Goal: Use online tool/utility

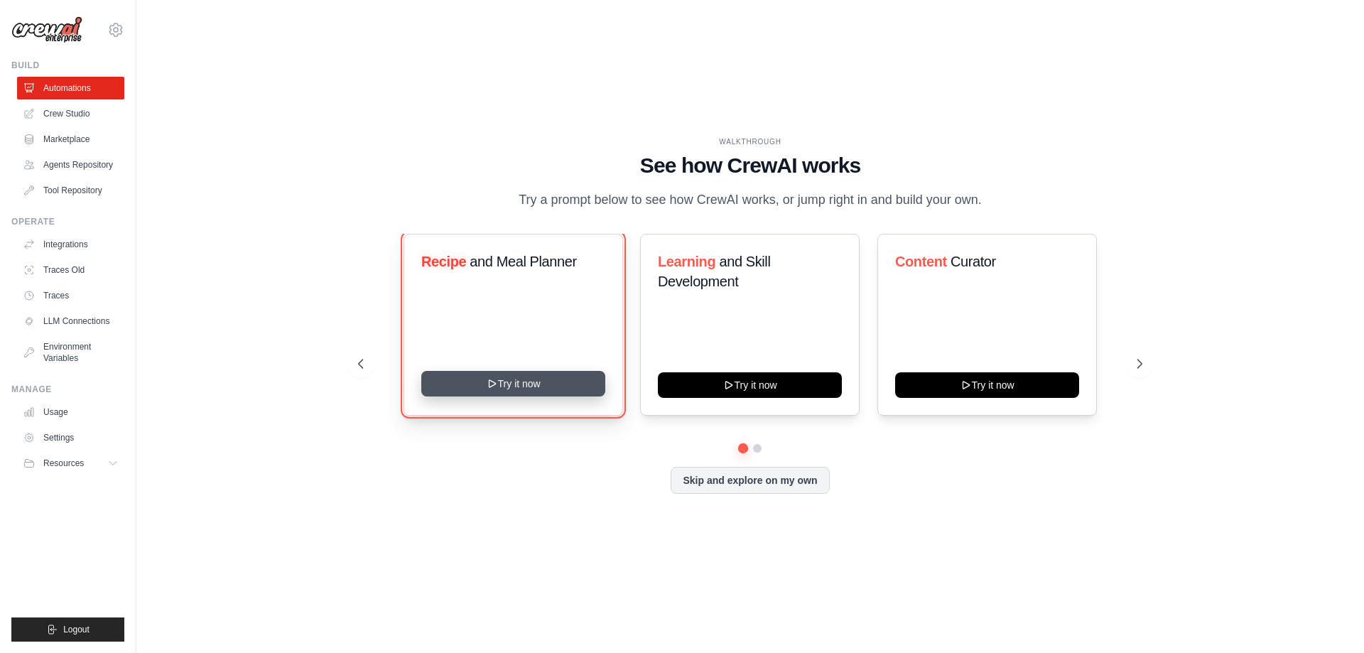
click at [589, 381] on button "Try it now" at bounding box center [513, 384] width 184 height 26
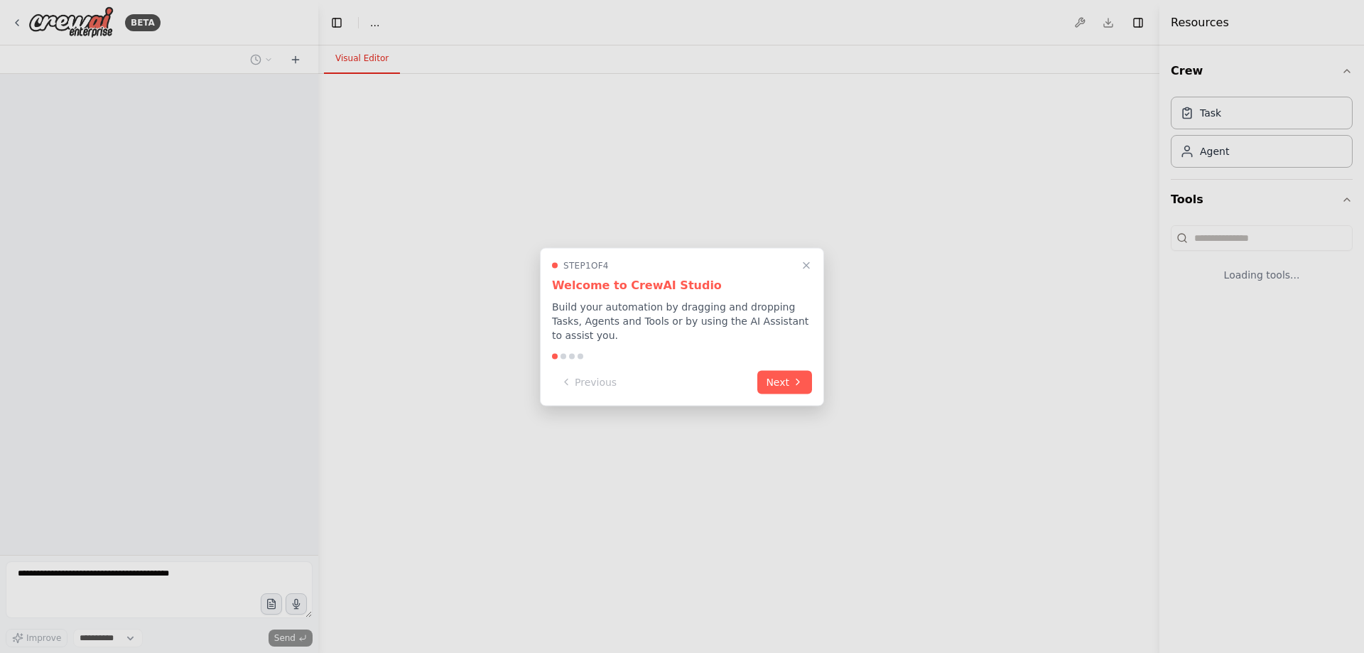
select select "****"
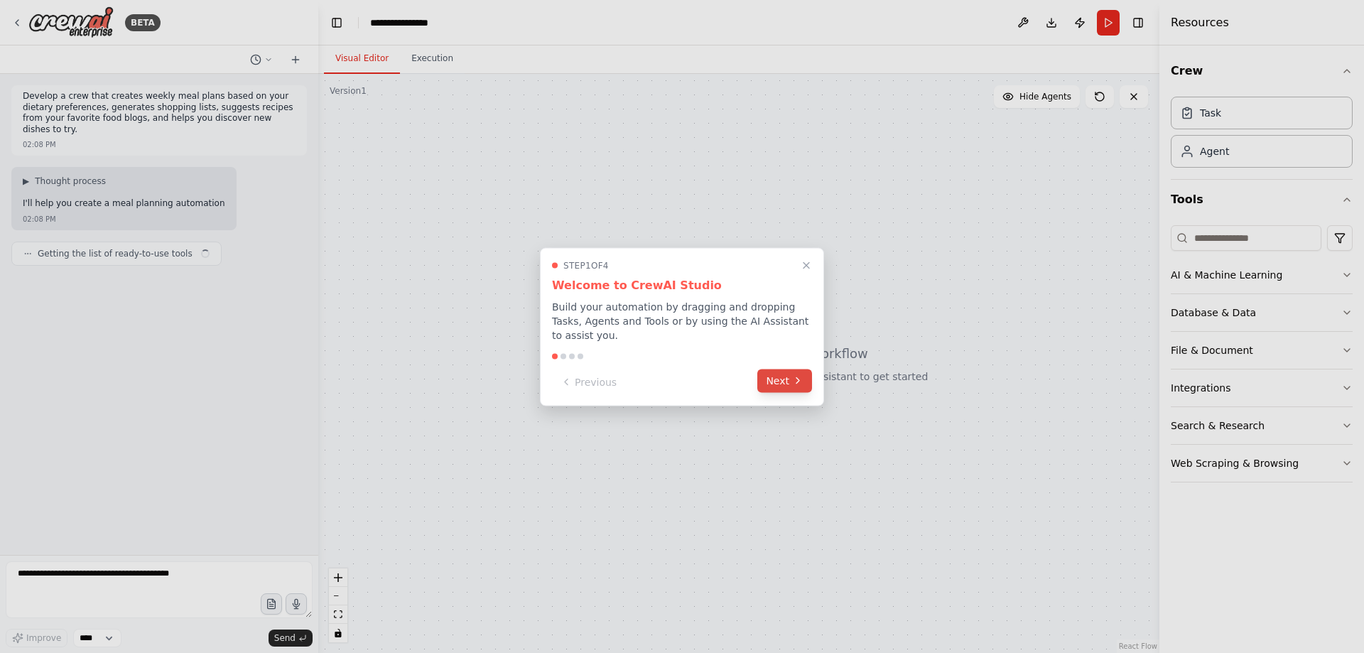
click at [787, 379] on button "Next" at bounding box center [784, 380] width 55 height 23
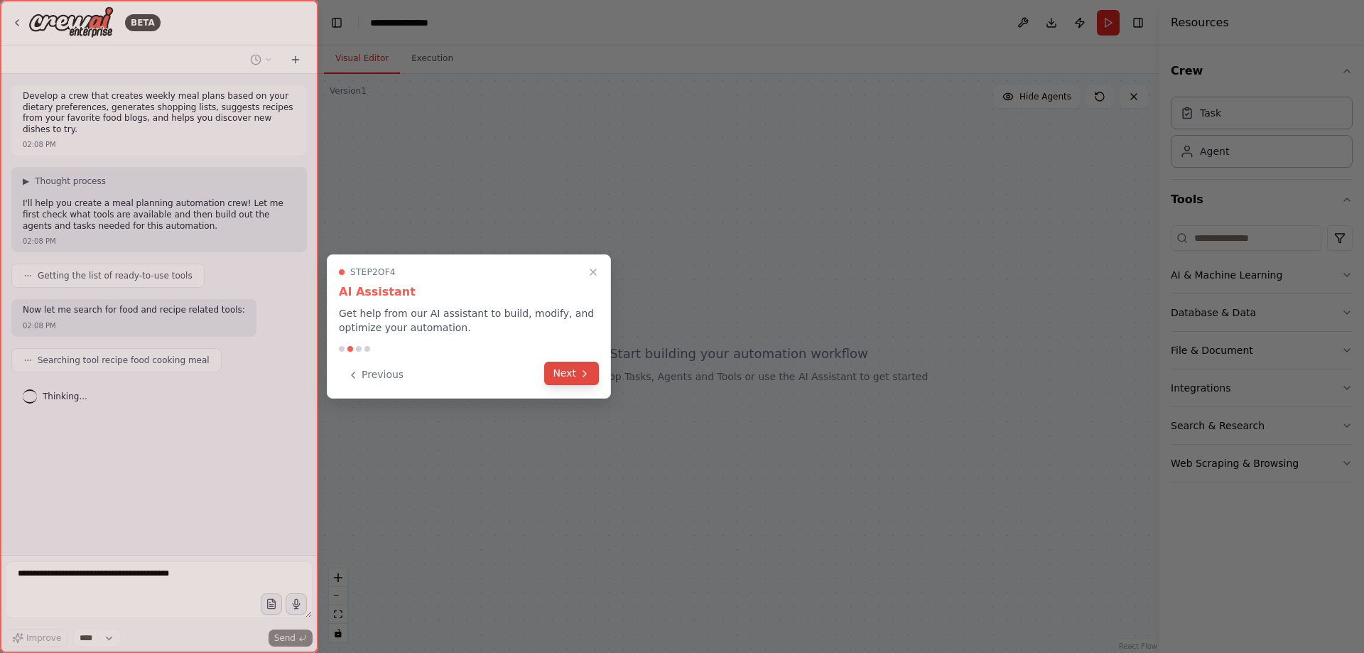
click at [582, 374] on icon at bounding box center [584, 373] width 11 height 11
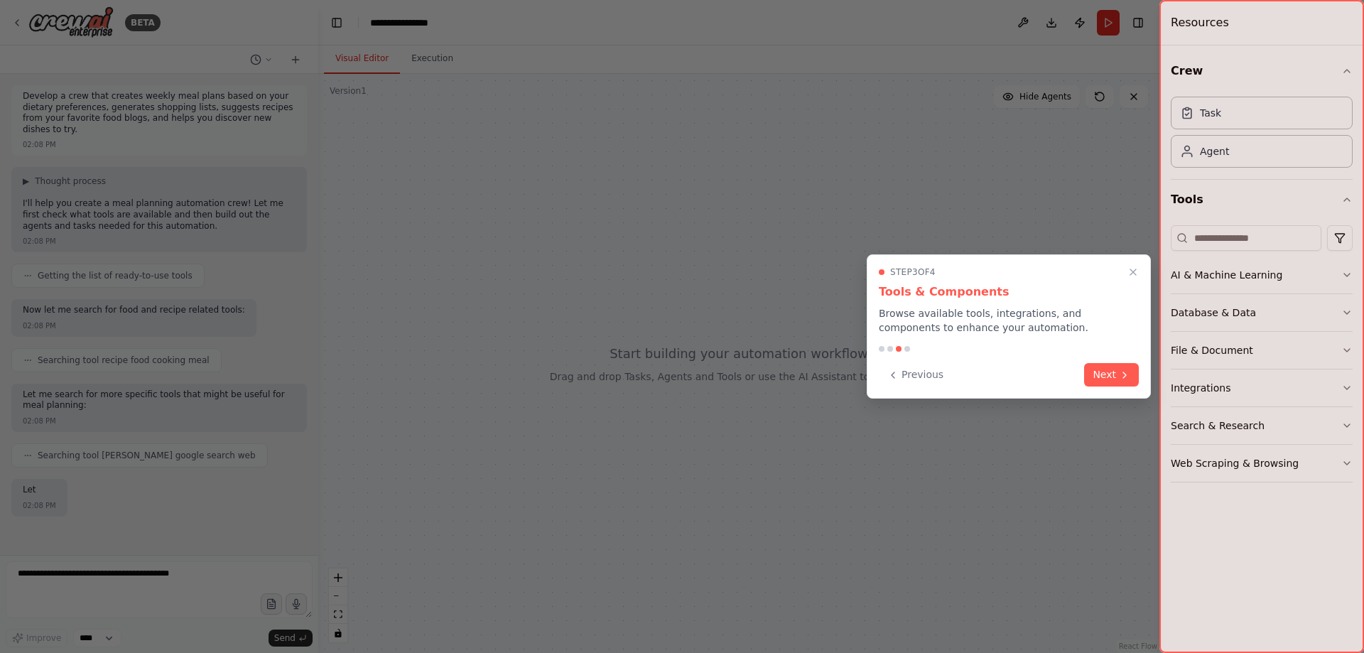
scroll to position [45, 0]
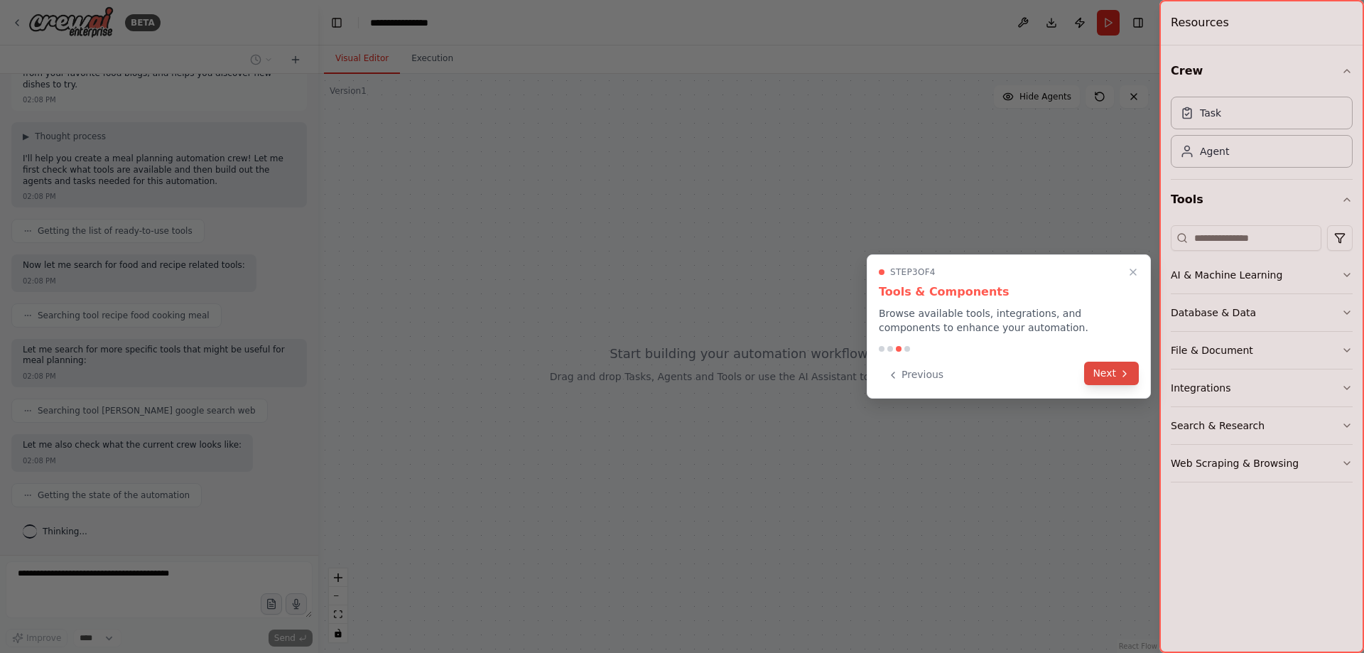
click at [1120, 372] on icon at bounding box center [1124, 373] width 11 height 11
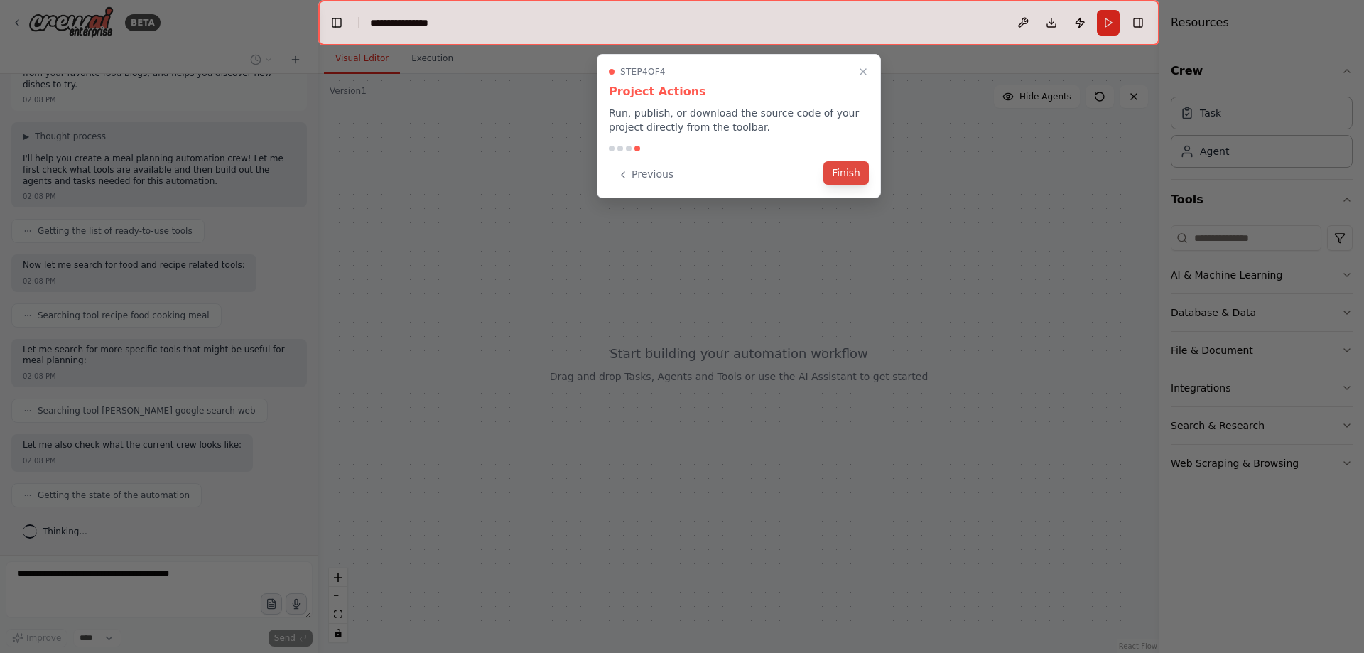
click at [845, 167] on button "Finish" at bounding box center [845, 172] width 45 height 23
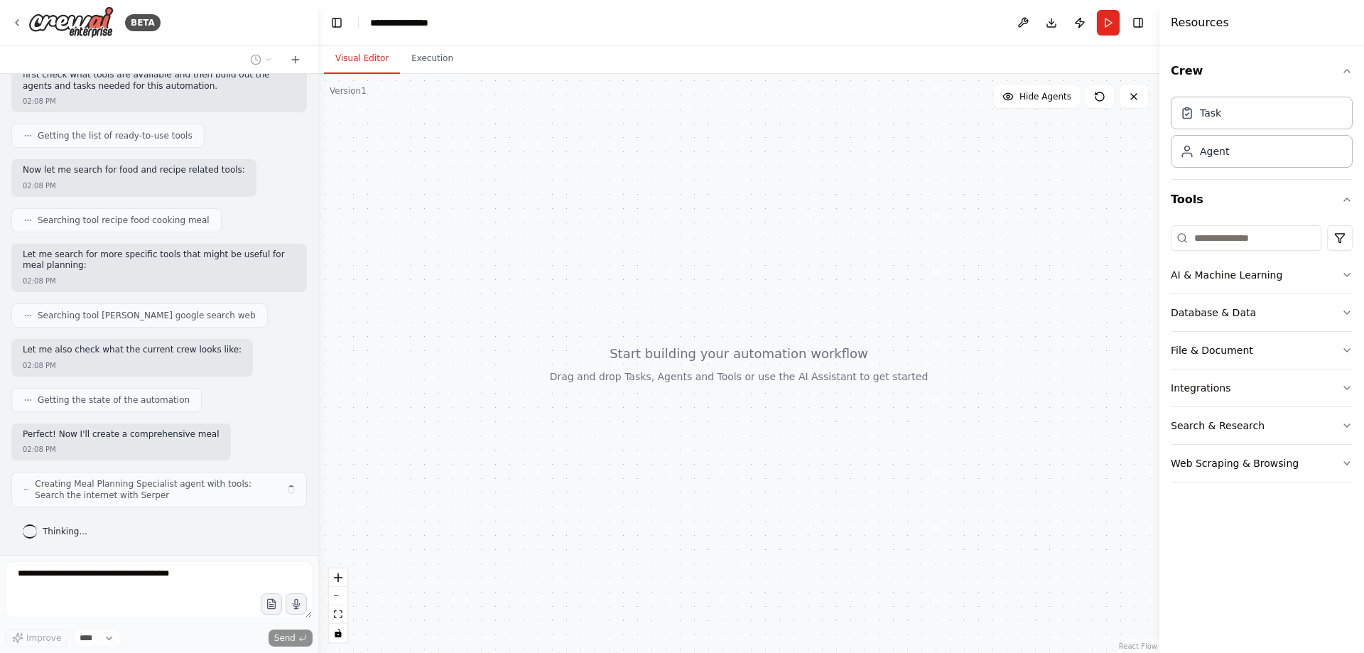
click at [499, 29] on header "**********" at bounding box center [738, 22] width 841 height 45
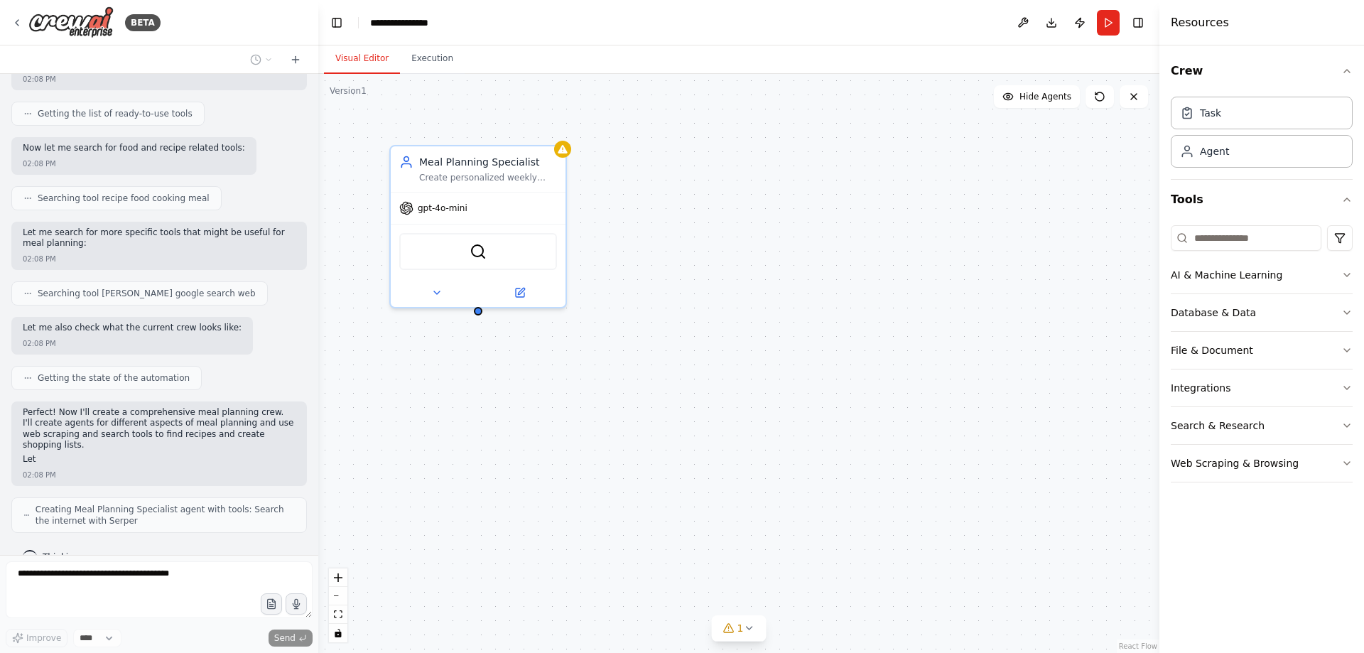
scroll to position [188, 0]
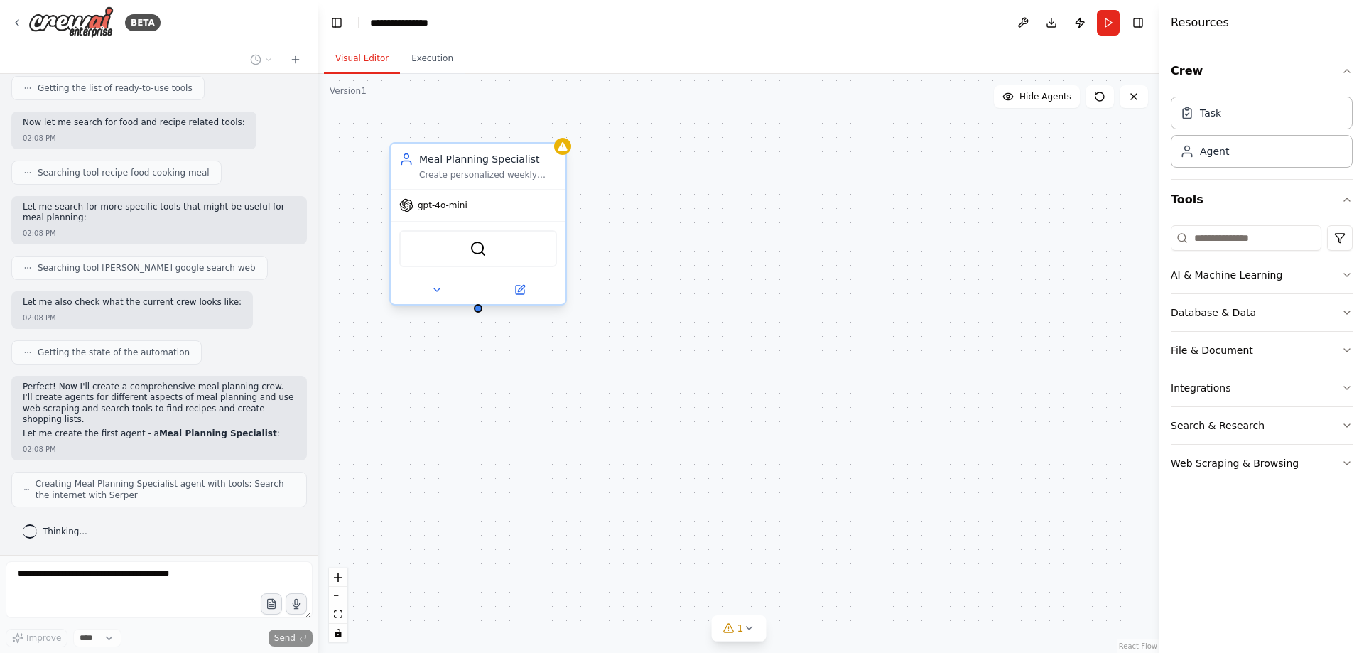
click at [473, 212] on div "gpt-4o-mini" at bounding box center [478, 205] width 175 height 31
click at [437, 296] on button at bounding box center [436, 289] width 80 height 17
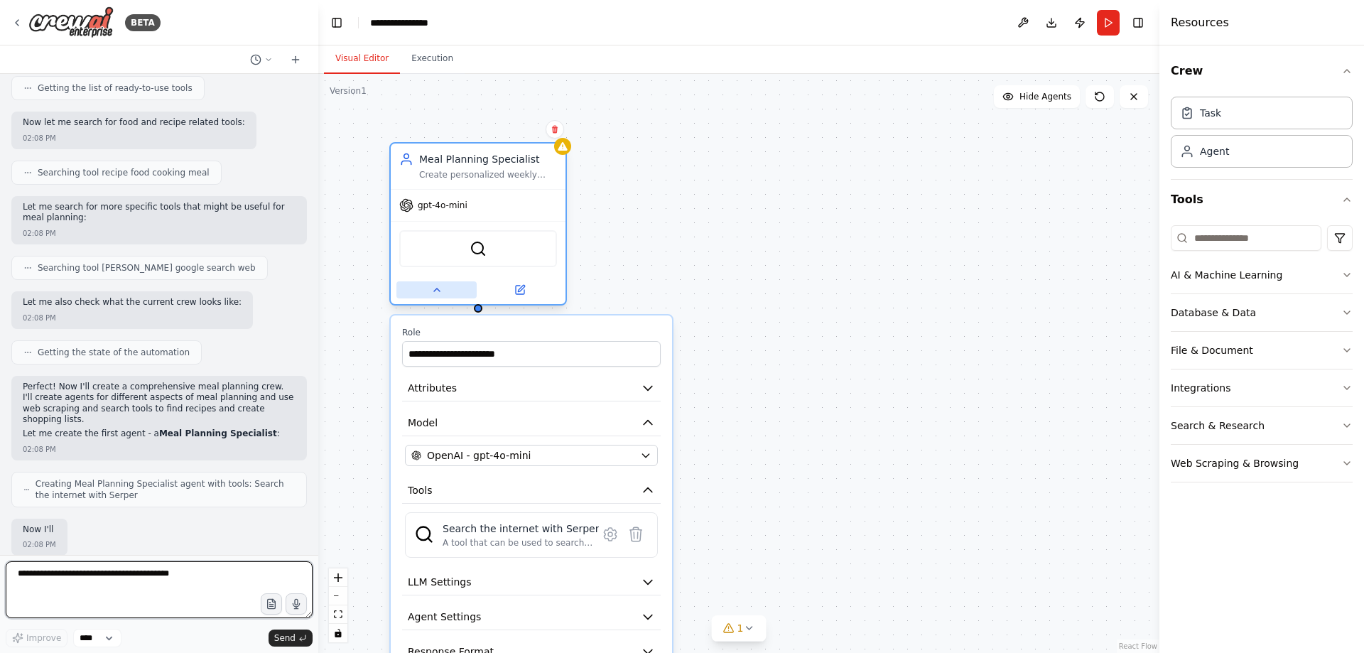
scroll to position [283, 0]
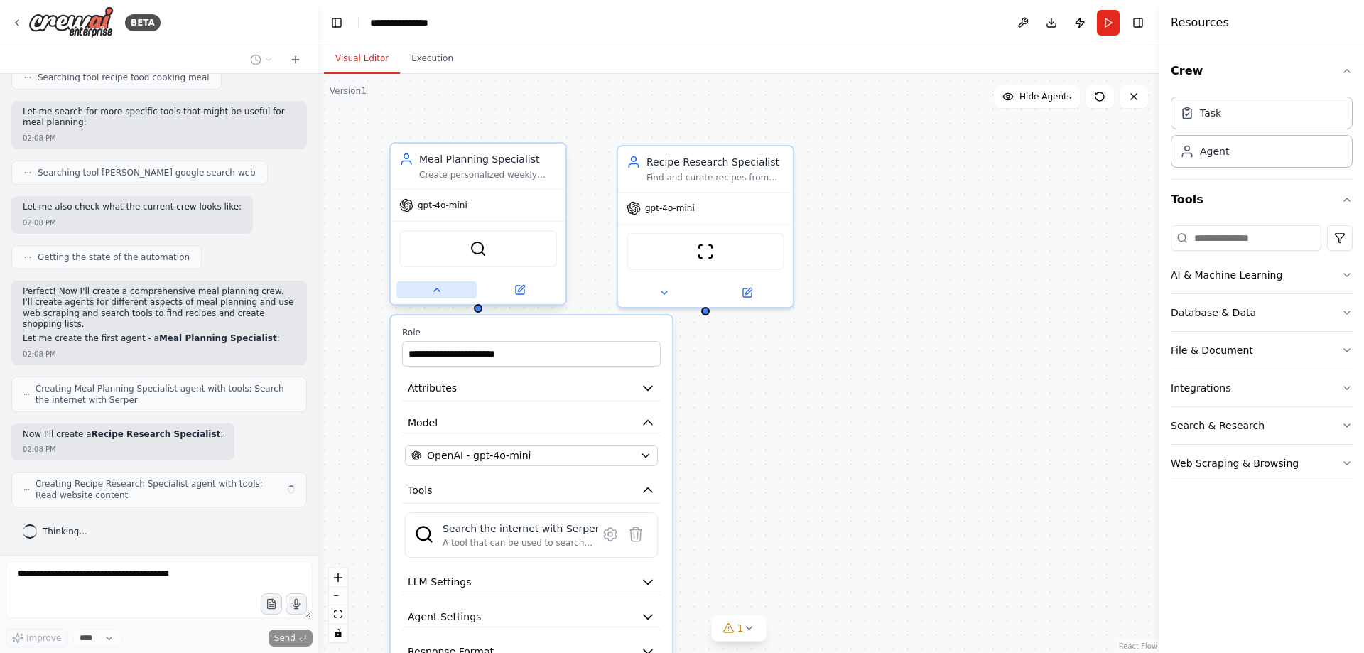
click at [437, 296] on button at bounding box center [436, 289] width 80 height 17
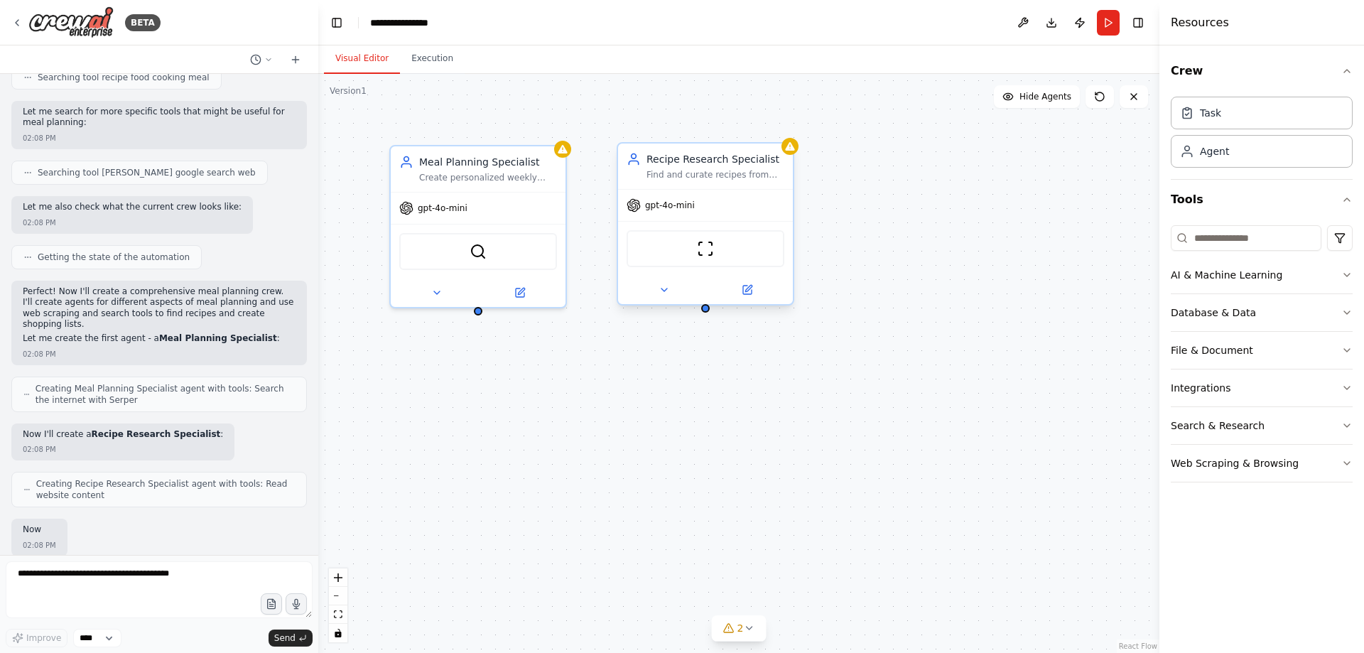
scroll to position [367, 0]
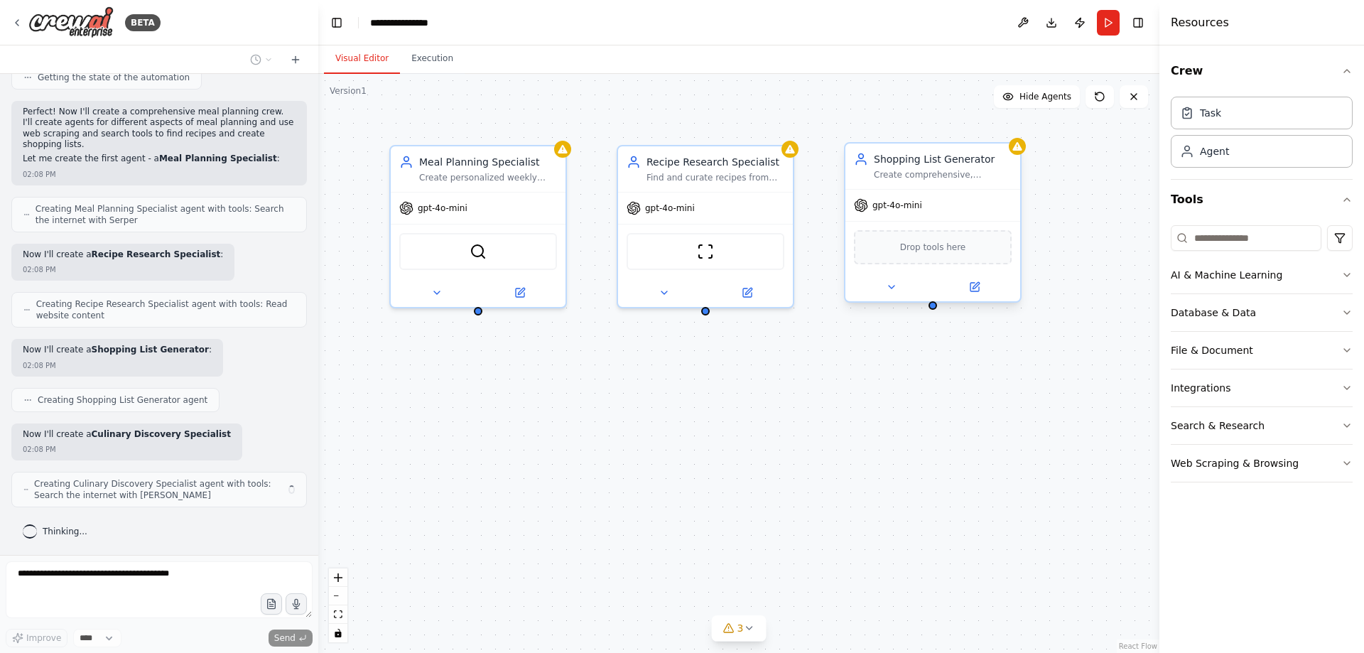
click at [921, 249] on span "Drop tools here" at bounding box center [933, 247] width 66 height 14
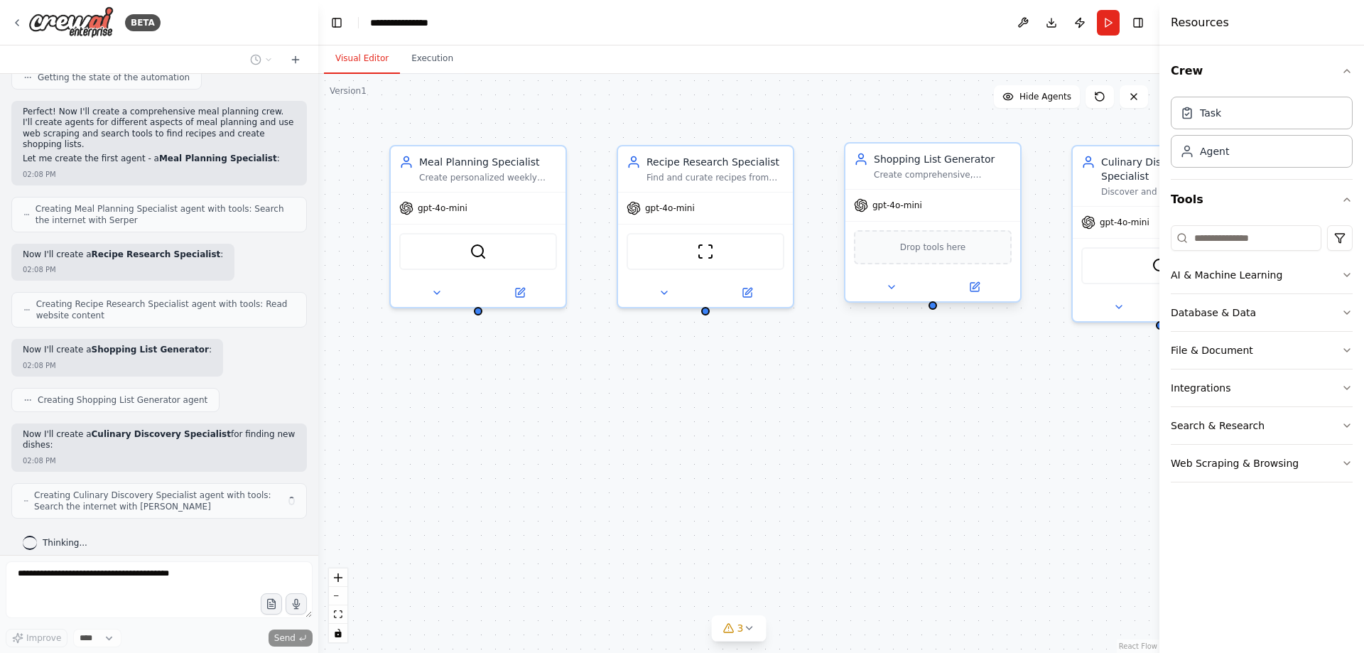
scroll to position [474, 0]
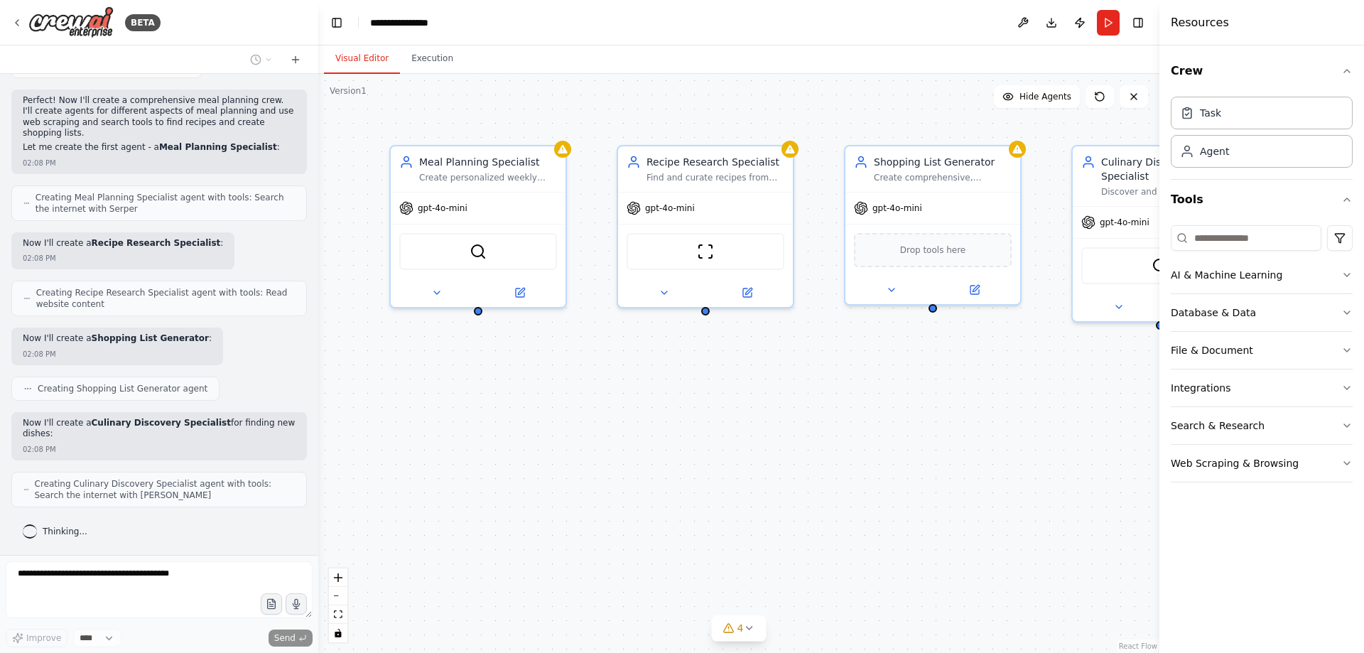
click at [966, 477] on div "Meal Planning Specialist Create personalized weekly meal plans based on dietary…" at bounding box center [738, 363] width 841 height 579
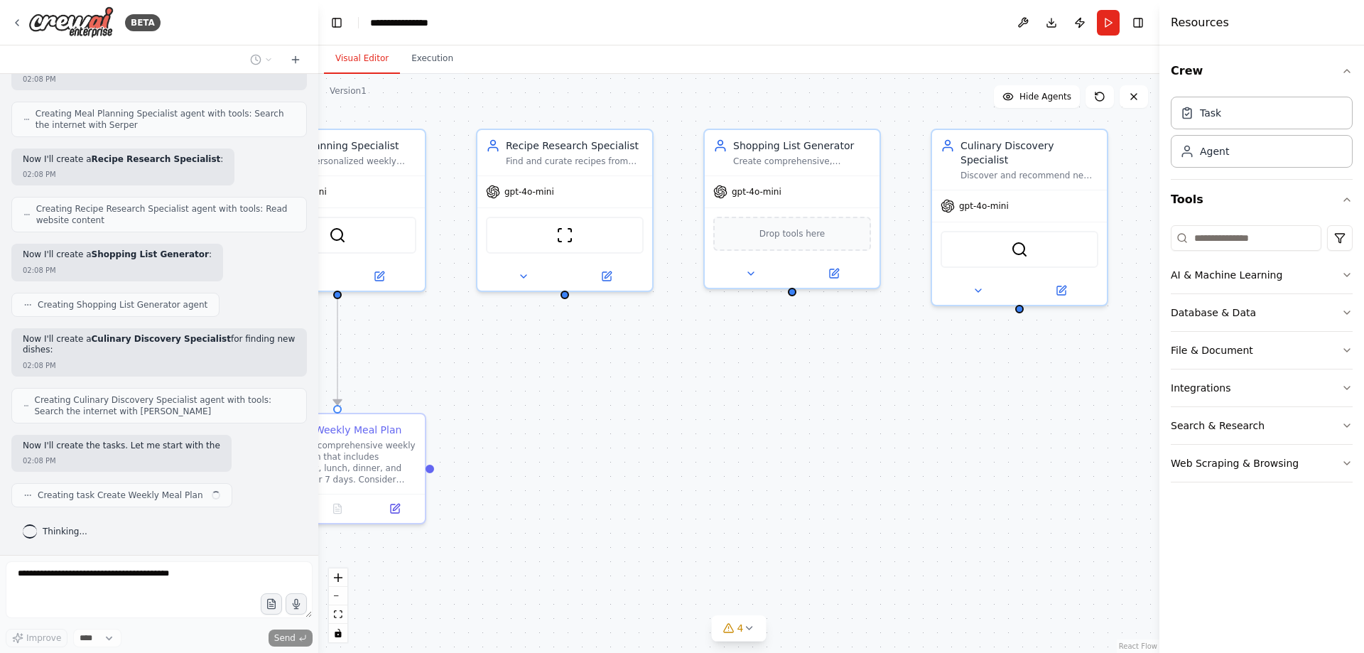
scroll to position [569, 0]
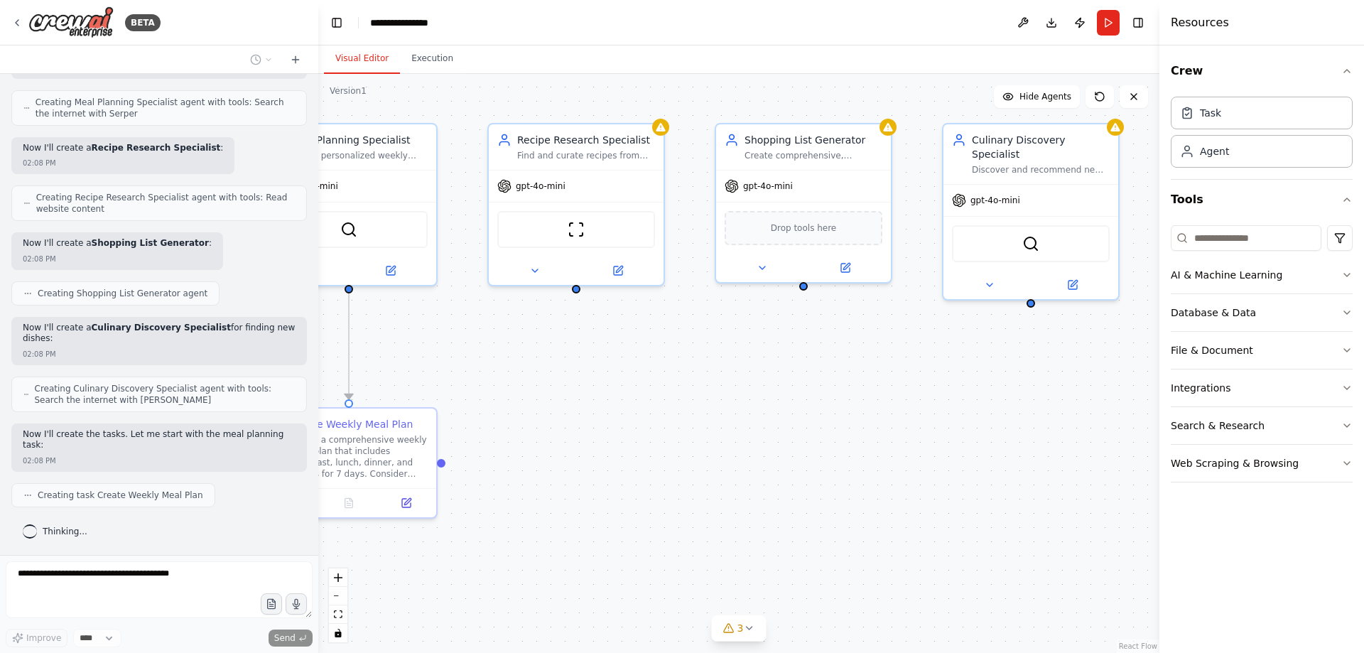
drag, startPoint x: 965, startPoint y: 477, endPoint x: 836, endPoint y: 455, distance: 131.2
click at [836, 455] on div ".deletable-edge-delete-btn { width: 20px; height: 20px; border: 0px solid #ffff…" at bounding box center [738, 363] width 841 height 579
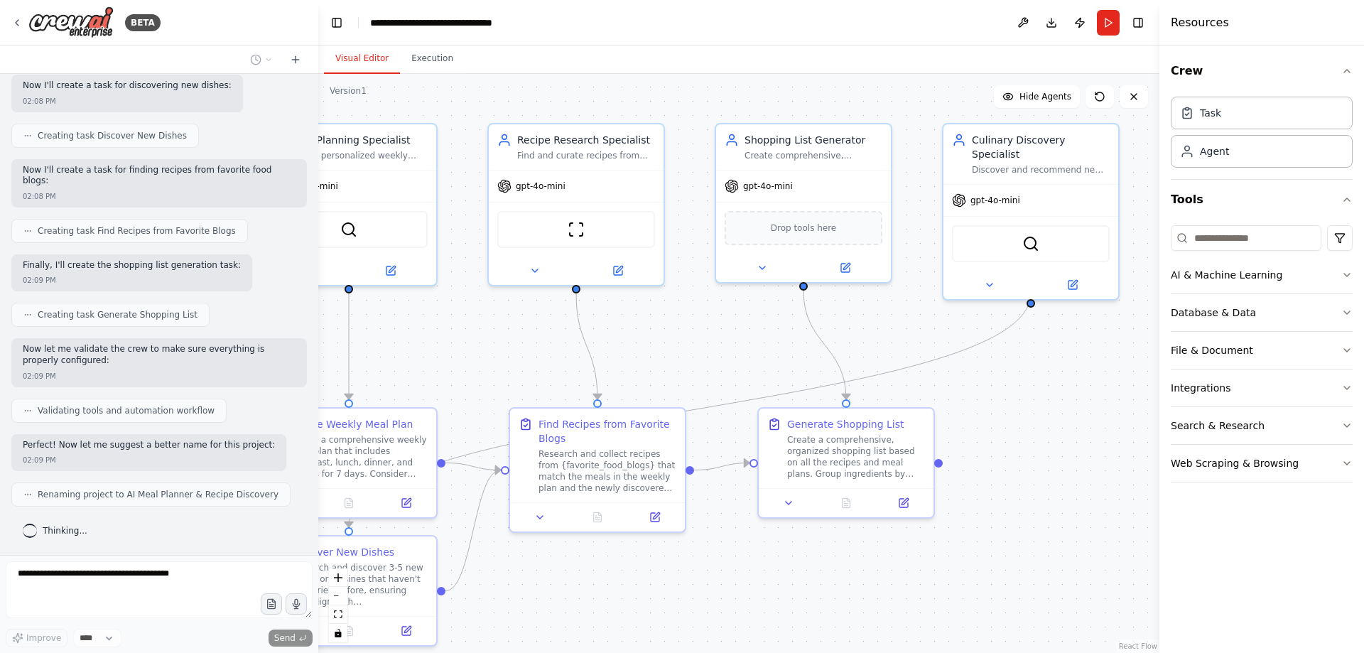
scroll to position [1012, 0]
